Goal: Navigation & Orientation: Find specific page/section

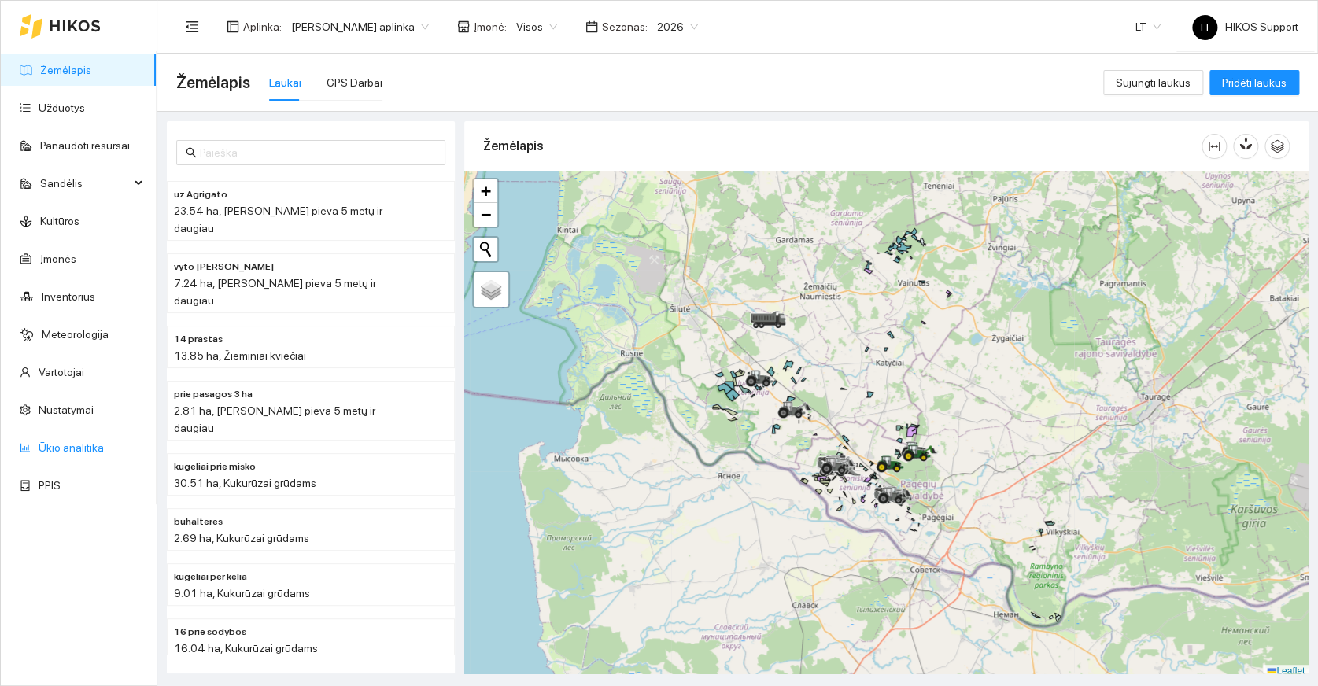
click at [65, 442] on link "Ūkio analitika" at bounding box center [71, 448] width 65 height 13
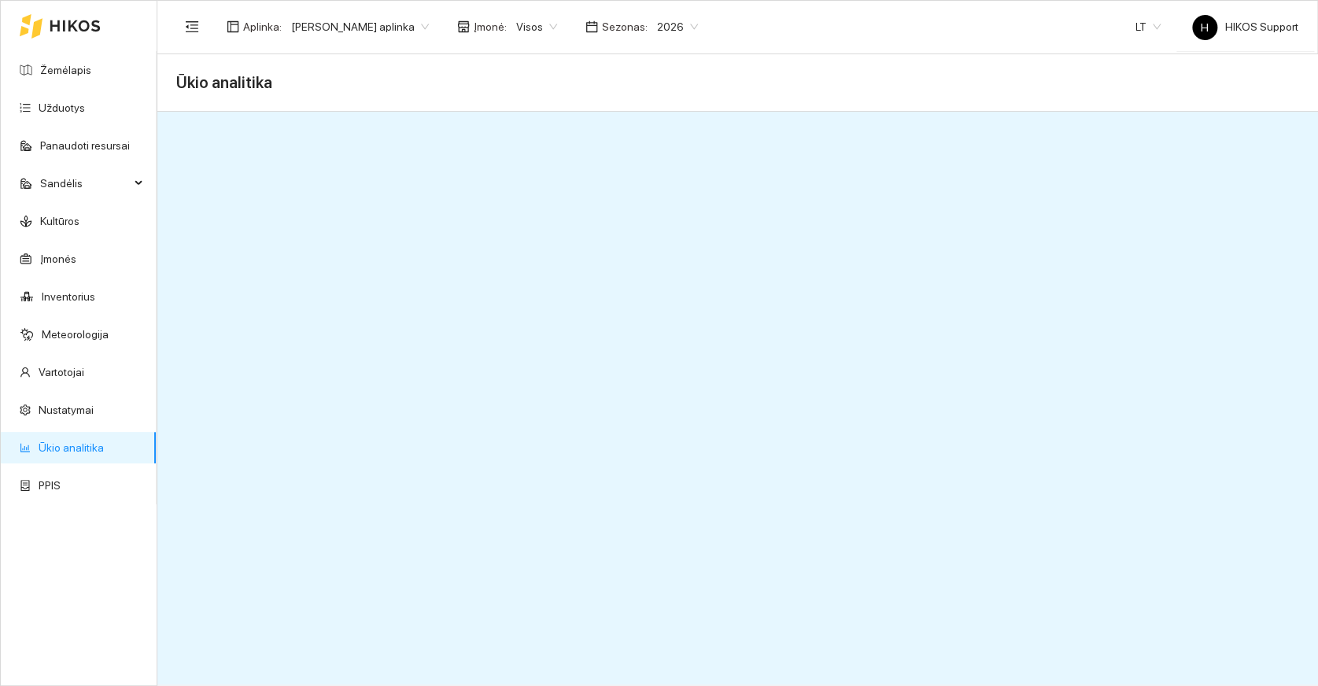
click at [376, 20] on span "[PERSON_NAME] aplinka" at bounding box center [360, 27] width 138 height 24
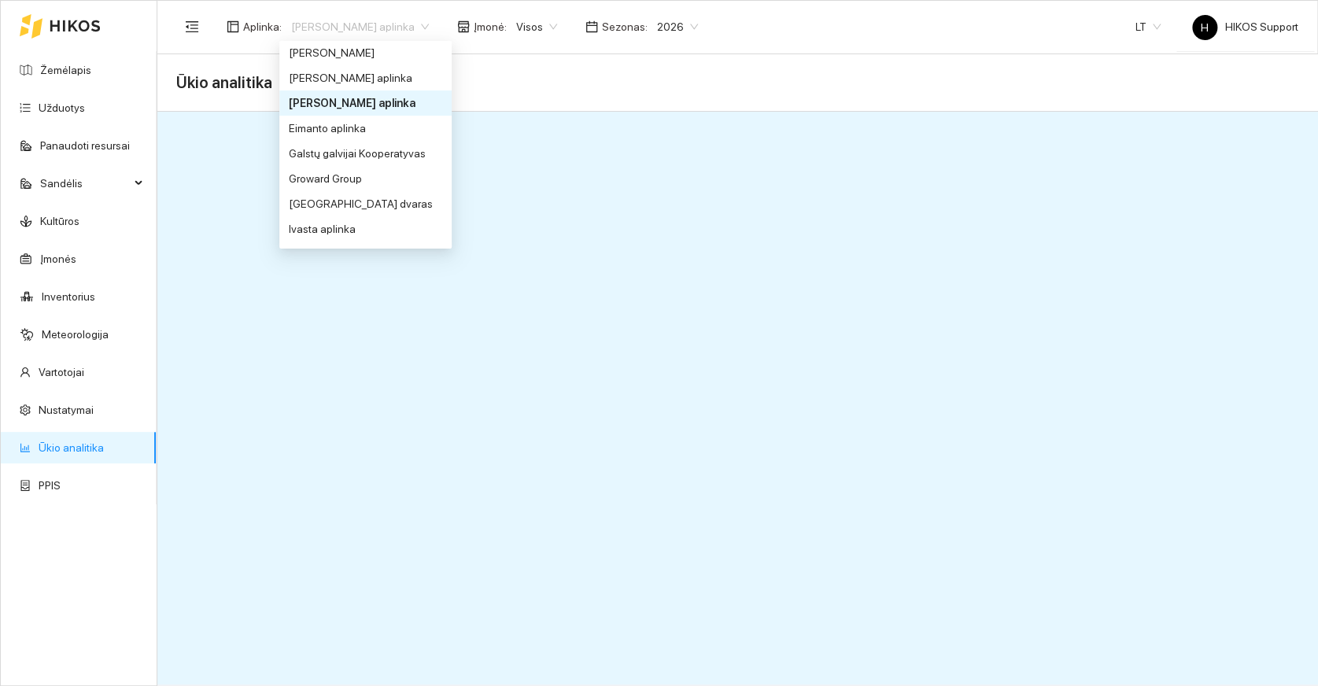
scroll to position [319, 0]
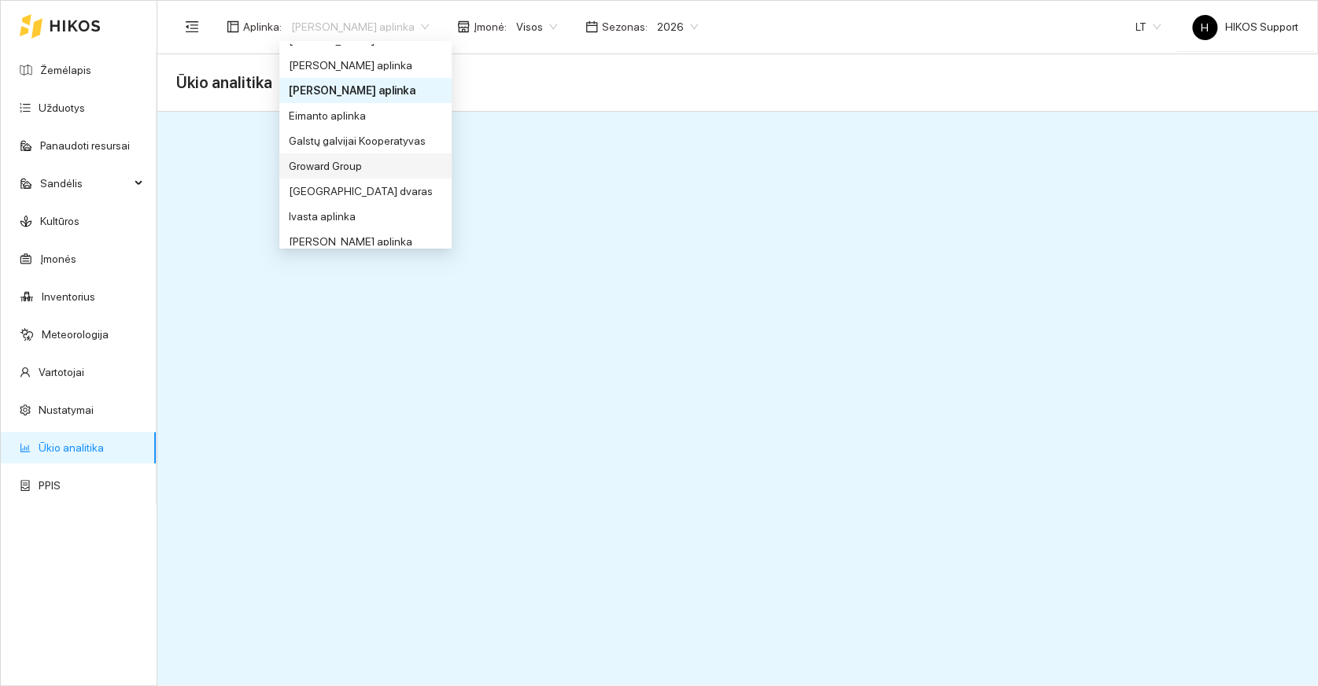
click at [316, 168] on div "Groward Group" at bounding box center [365, 165] width 153 height 17
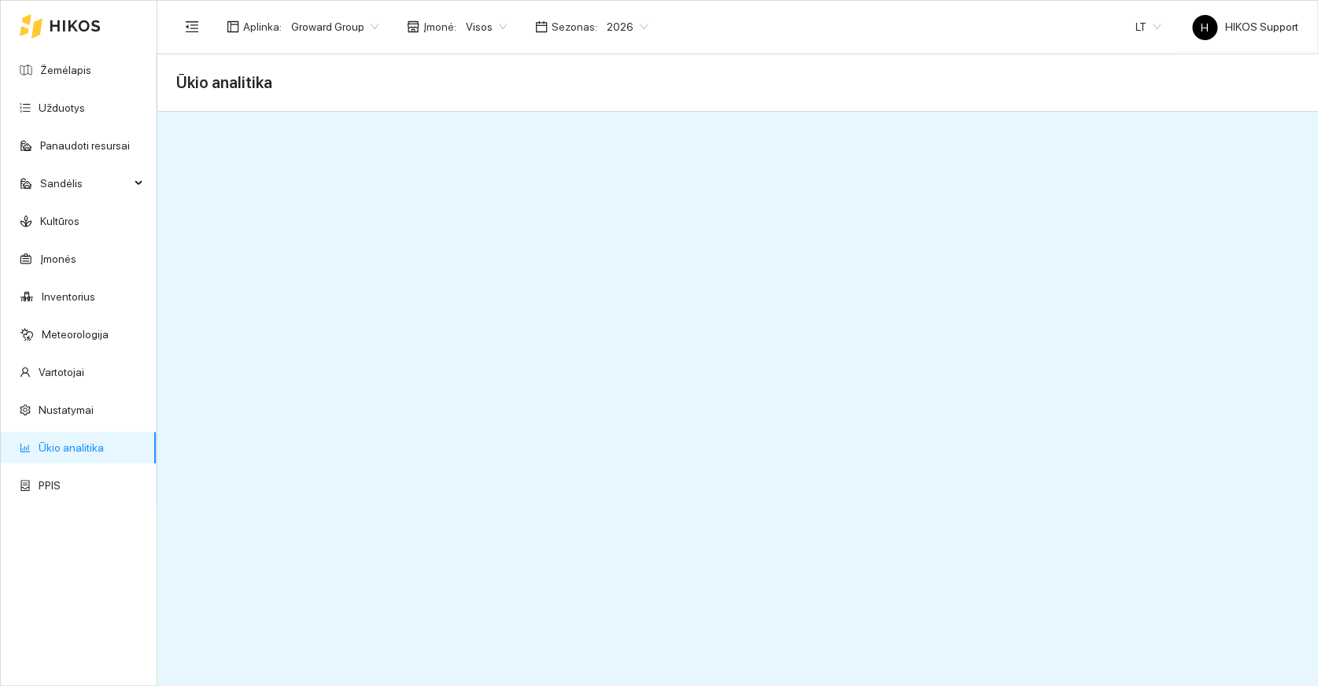
click at [497, 23] on span "Visos" at bounding box center [486, 27] width 41 height 24
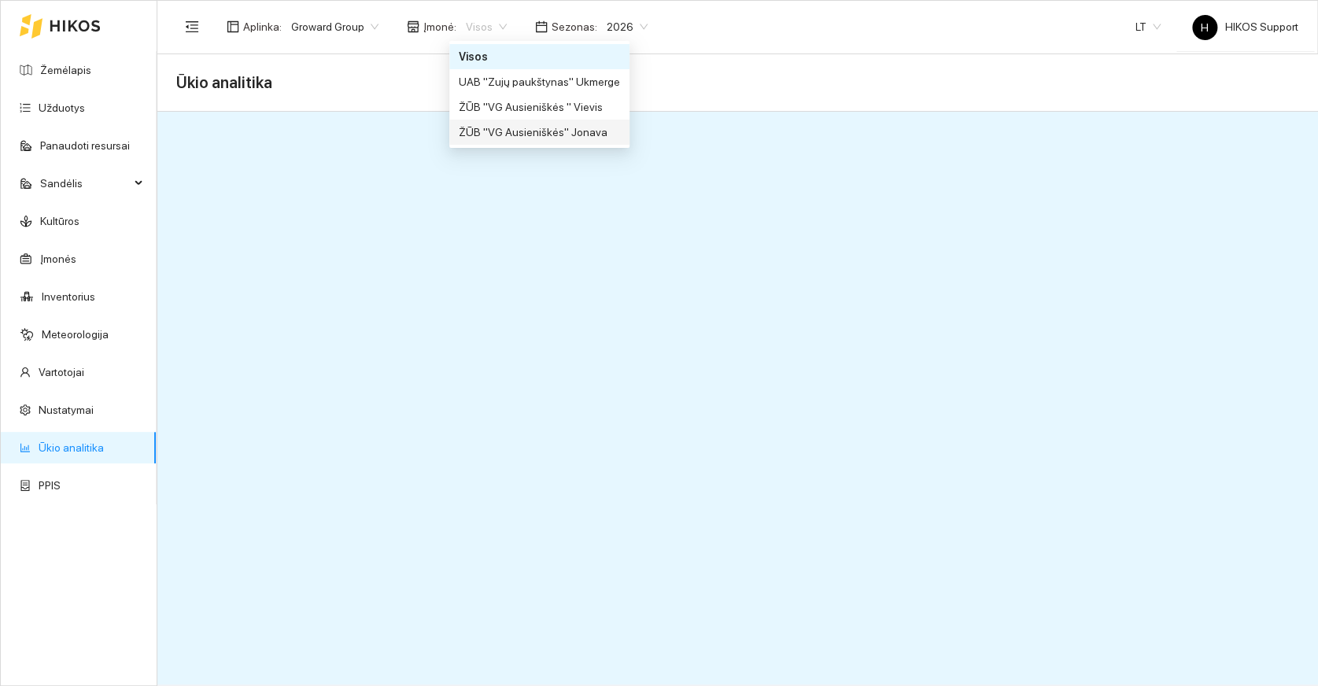
click at [530, 128] on div "ŽŪB "VG Ausieniškės" Jonava" at bounding box center [539, 132] width 161 height 17
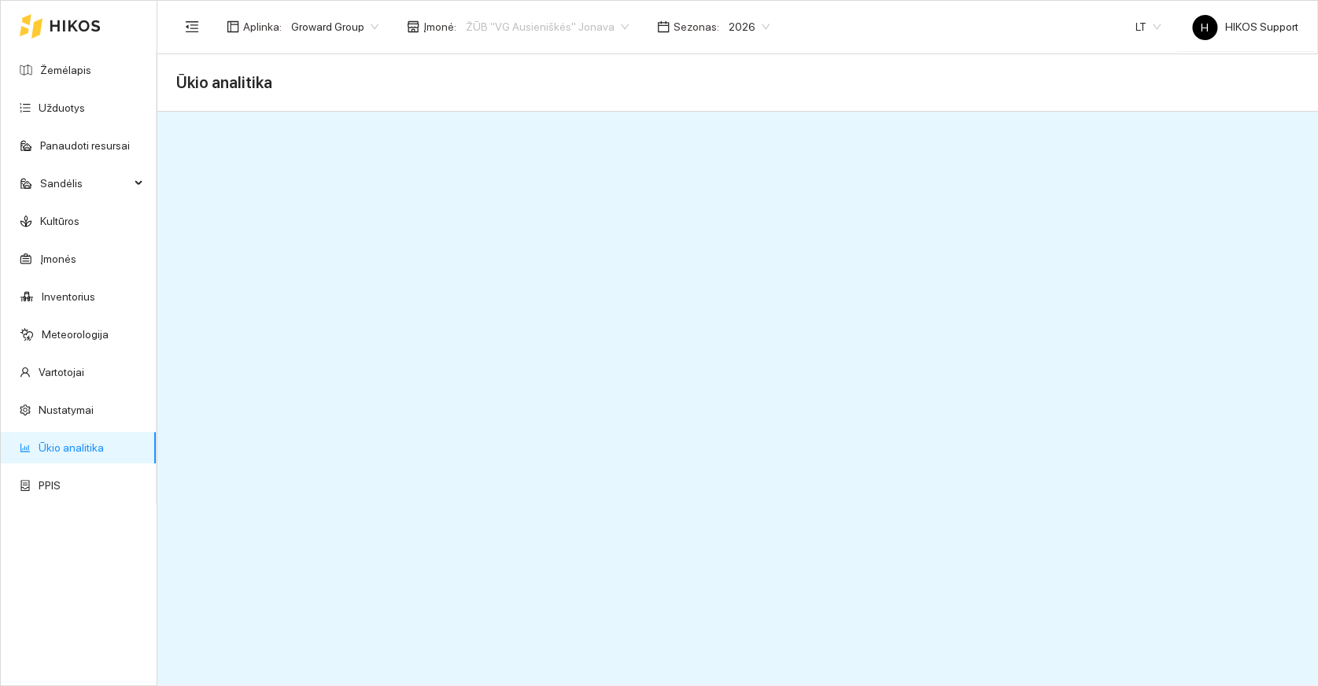
click at [582, 26] on span "ŽŪB "VG Ausieniškės" Jonava" at bounding box center [547, 27] width 163 height 24
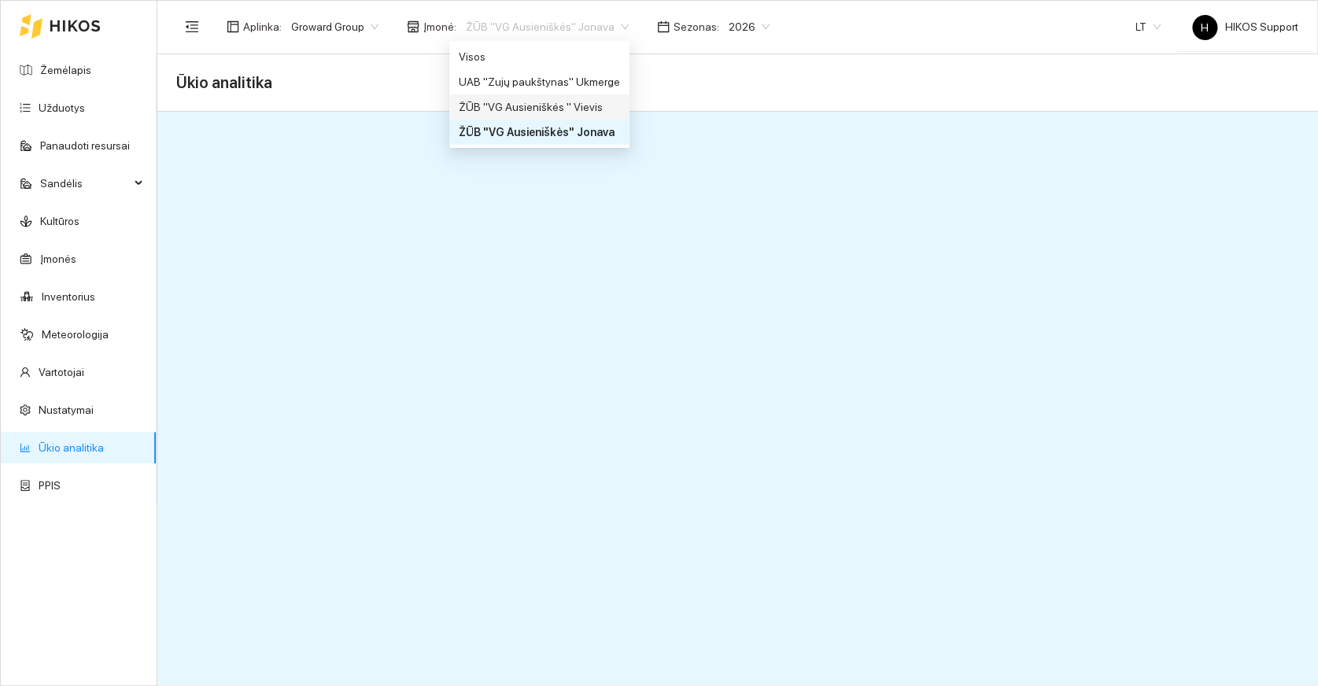
click at [580, 106] on div "ŽŪB "VG Ausieniškės " Vievis" at bounding box center [539, 106] width 161 height 17
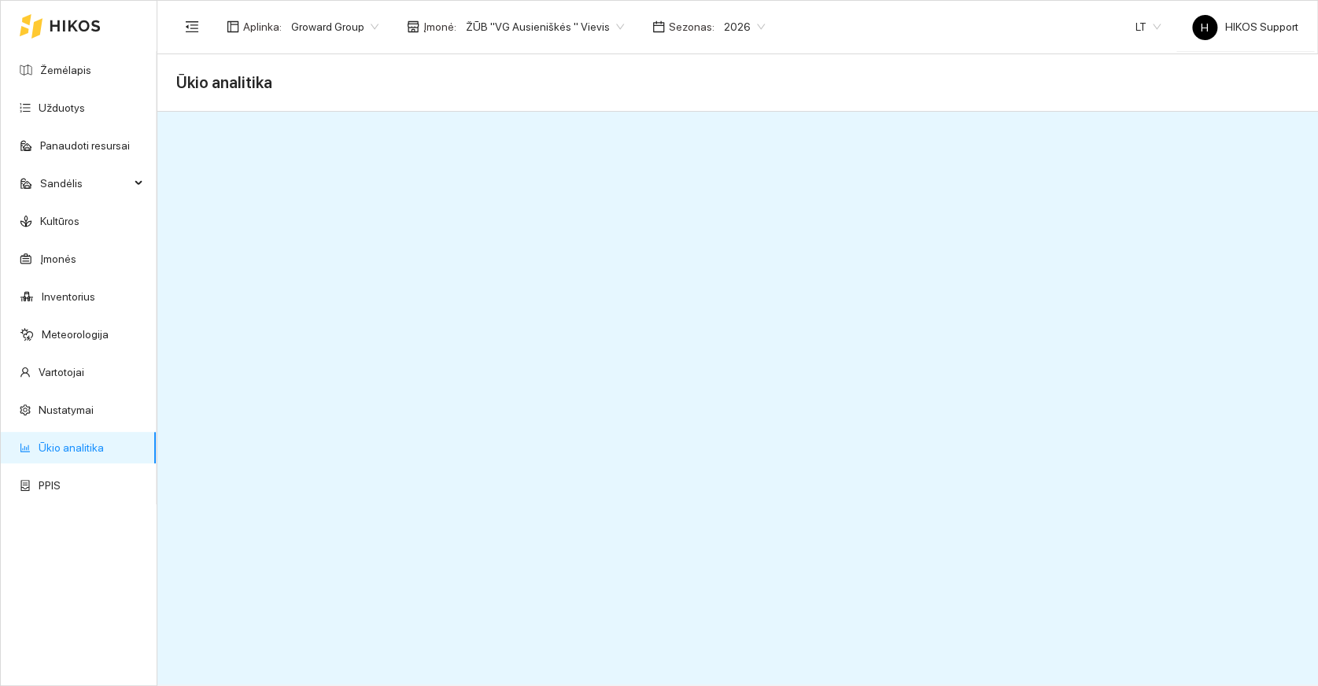
click at [590, 24] on span "ŽŪB "VG Ausieniškės " Vievis" at bounding box center [545, 27] width 158 height 24
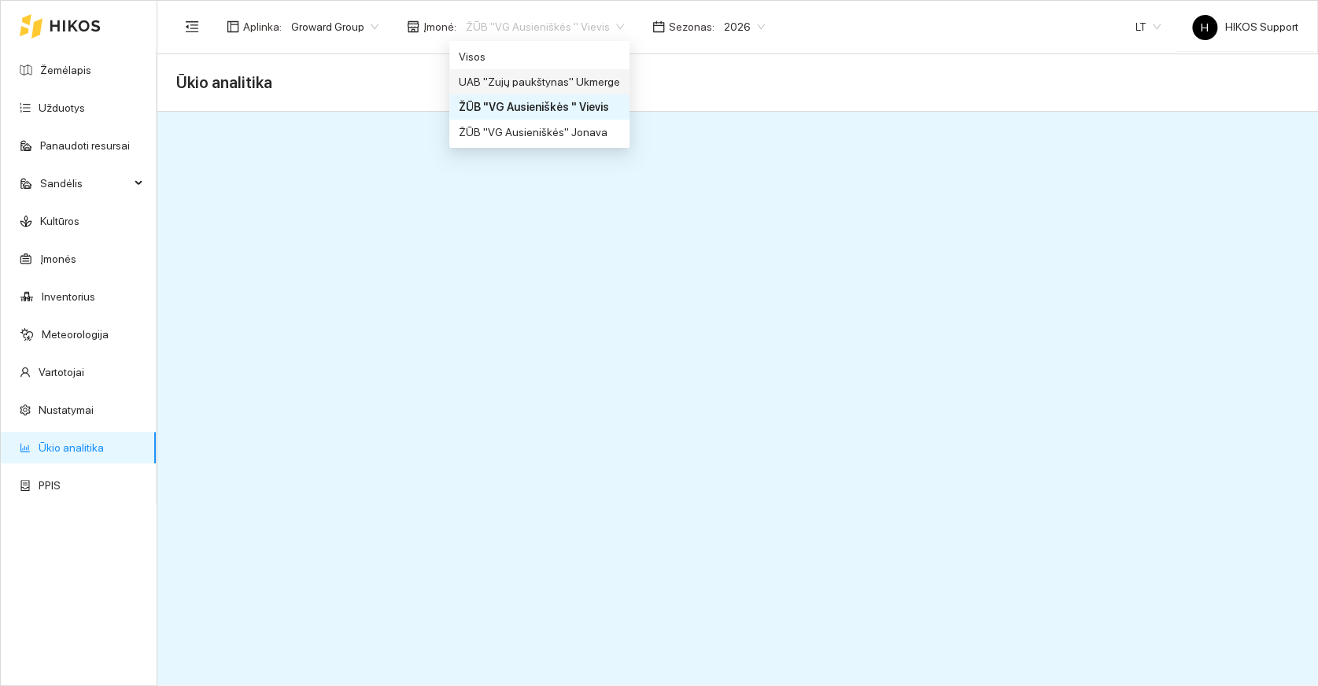
click at [578, 78] on div "UAB "Zujų paukštynas" Ukmerge" at bounding box center [539, 81] width 161 height 17
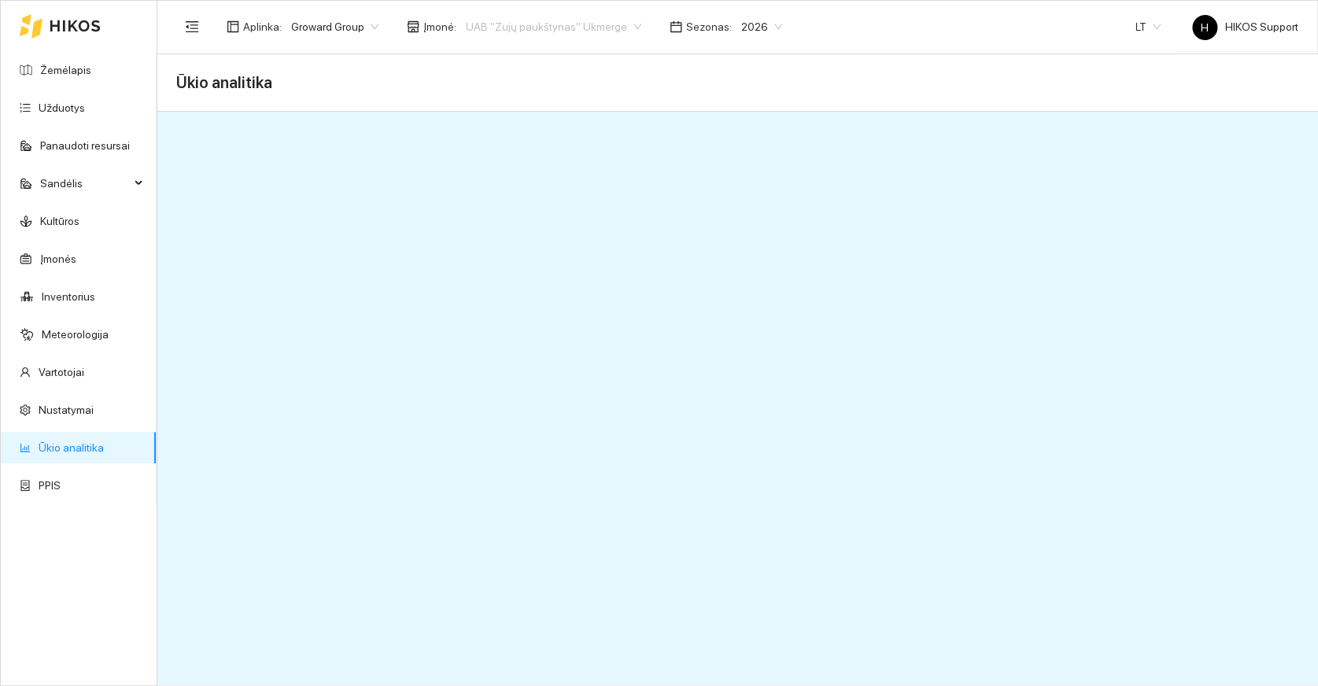
click at [624, 24] on span "UAB "Zujų paukštynas" Ukmerge" at bounding box center [554, 27] width 176 height 24
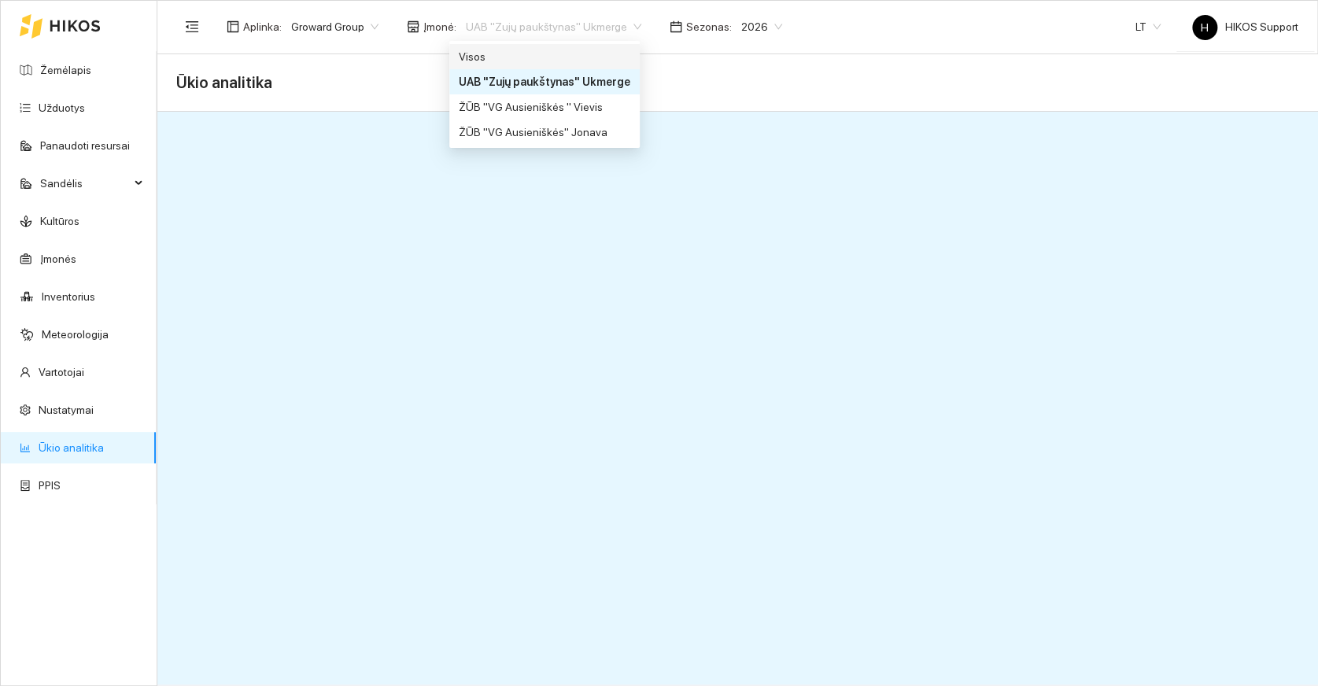
click at [488, 60] on div "Visos" at bounding box center [545, 56] width 172 height 17
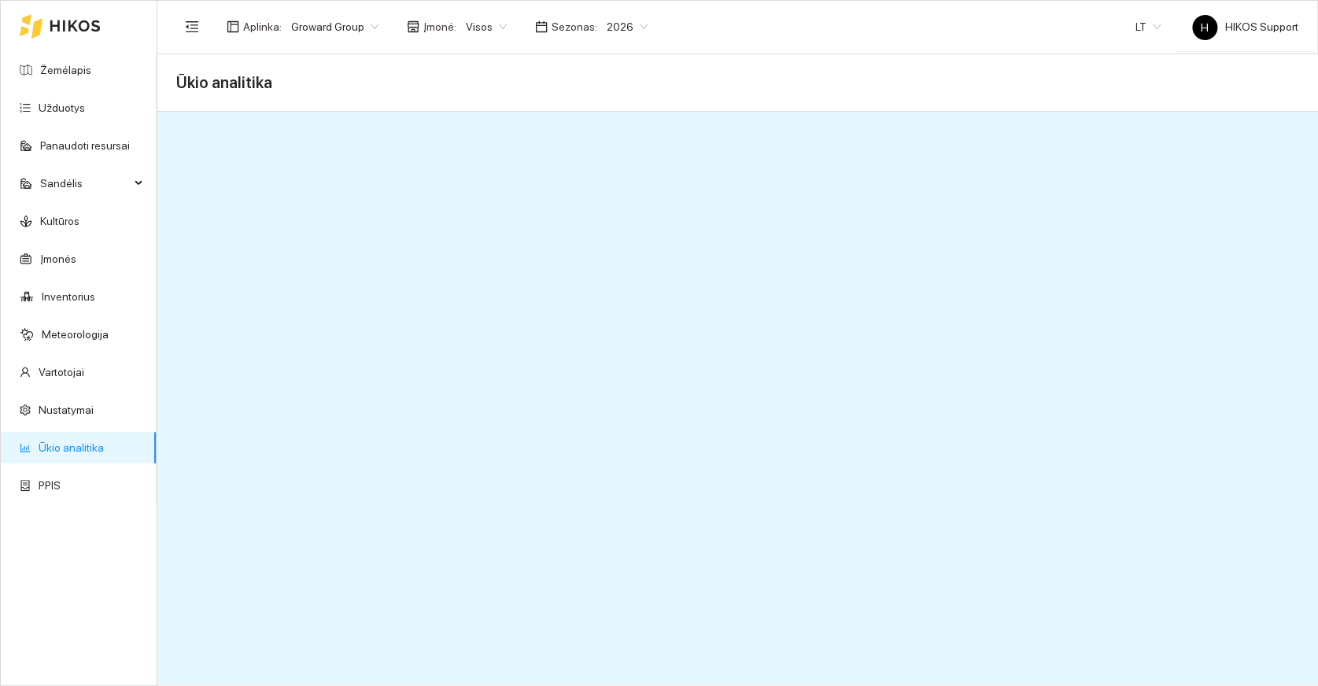
click at [352, 30] on span "Groward Group" at bounding box center [334, 27] width 87 height 24
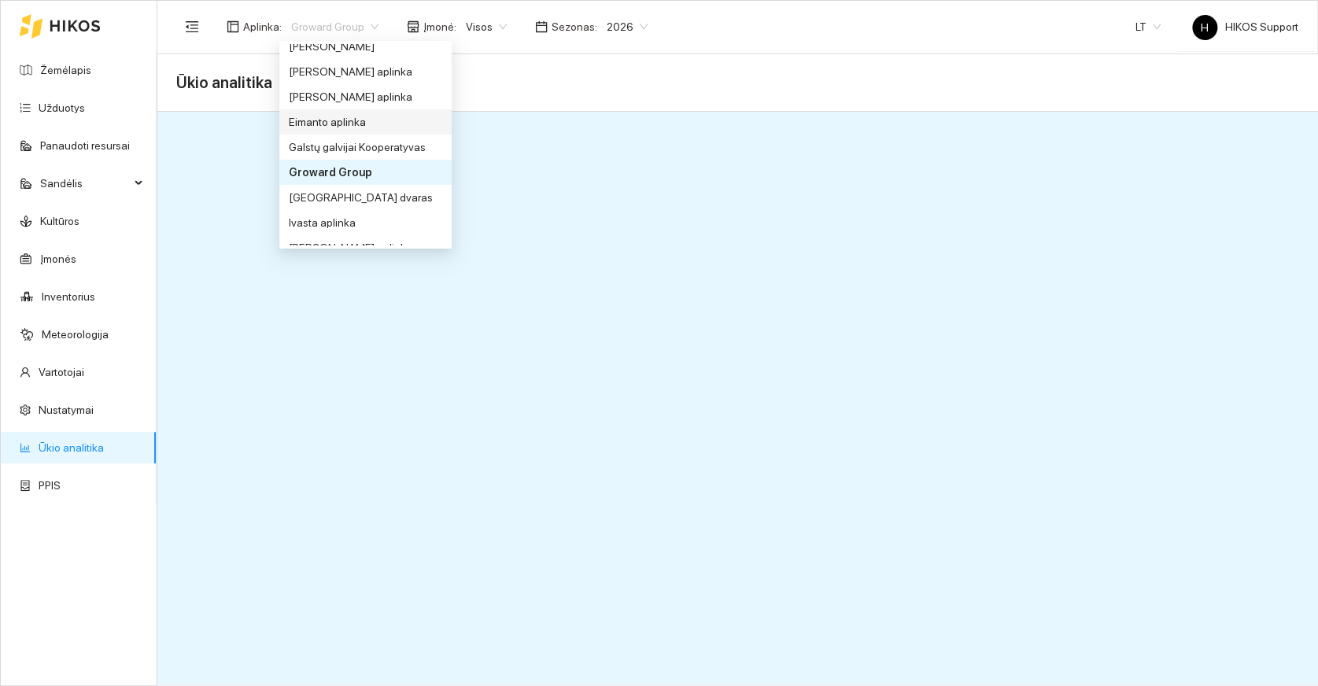
scroll to position [369, 0]
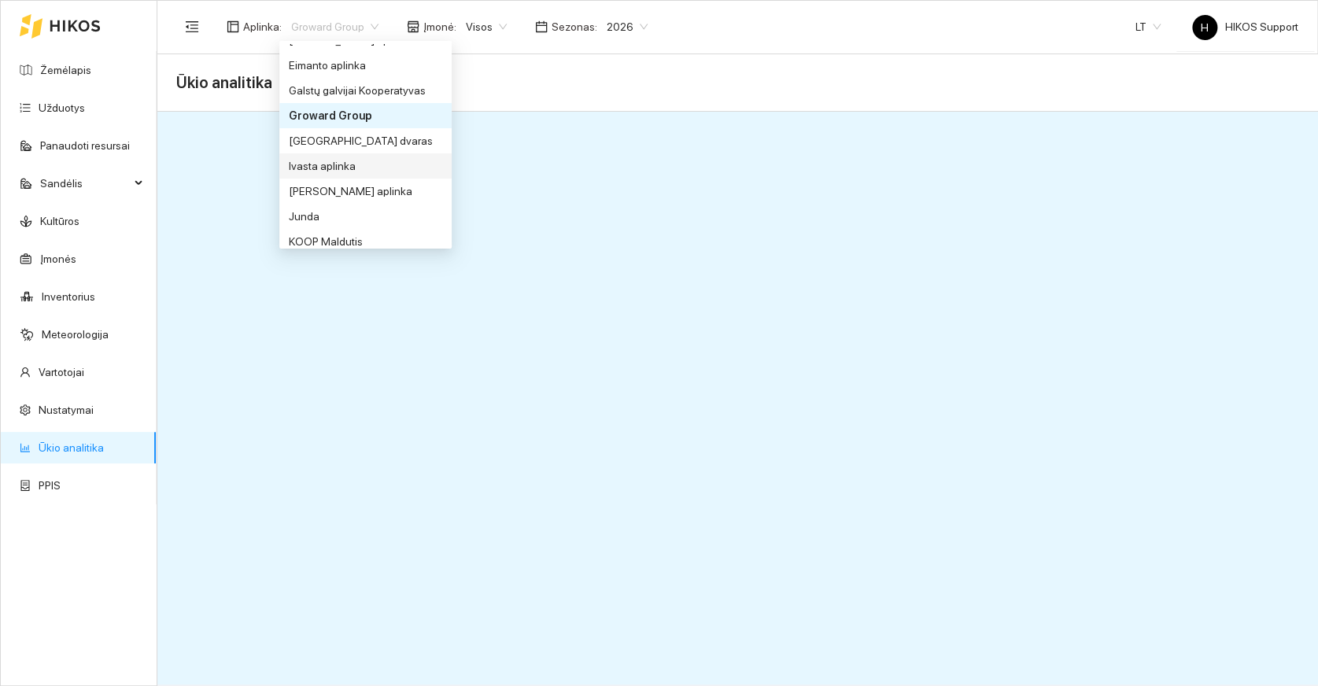
click at [320, 159] on div "Ivasta aplinka" at bounding box center [365, 165] width 153 height 17
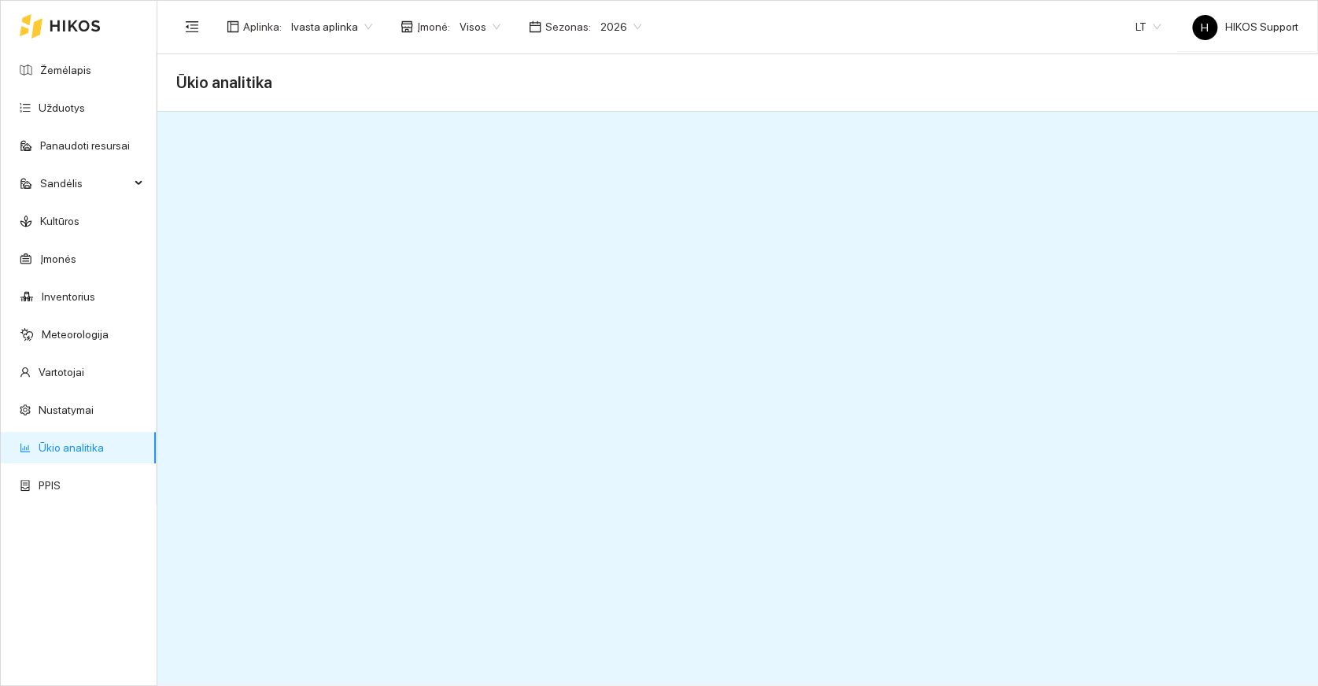
click at [619, 24] on span "2026" at bounding box center [621, 27] width 41 height 24
click at [596, 178] on div "2025" at bounding box center [607, 182] width 41 height 17
click at [614, 24] on span "2025" at bounding box center [621, 27] width 41 height 24
click at [608, 203] on div "2026" at bounding box center [607, 207] width 41 height 17
